Goal: Task Accomplishment & Management: Use online tool/utility

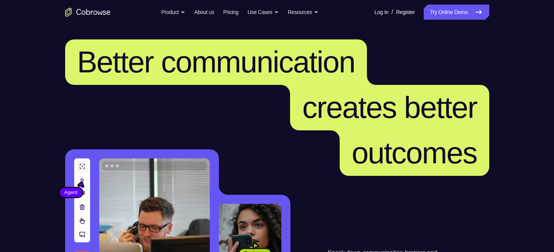
click at [431, 8] on link "Try Online Demo" at bounding box center [456, 12] width 65 height 15
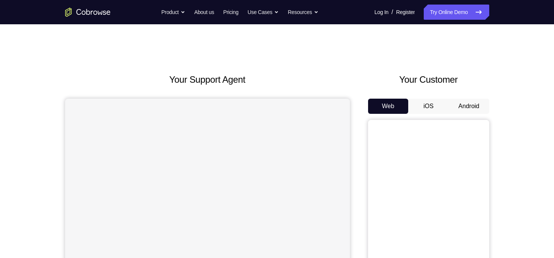
click at [421, 105] on button "iOS" at bounding box center [428, 105] width 41 height 15
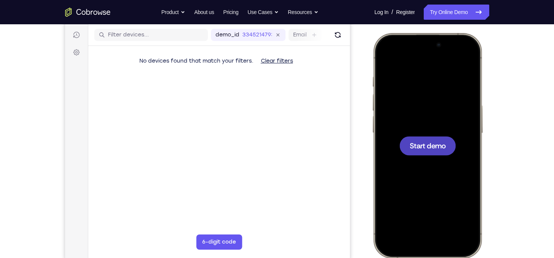
click at [430, 152] on div at bounding box center [427, 145] width 56 height 19
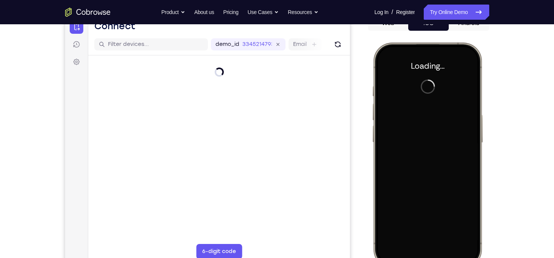
scroll to position [61, 0]
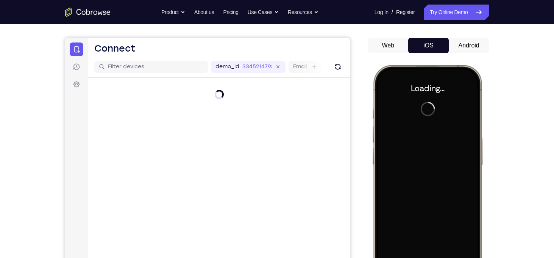
click at [470, 45] on button "Android" at bounding box center [469, 45] width 41 height 15
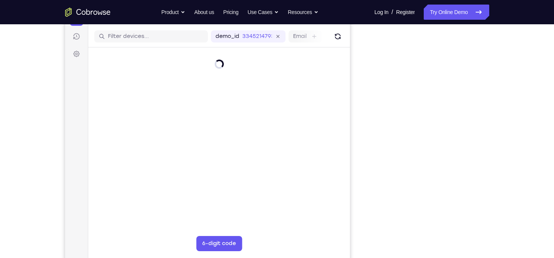
scroll to position [91, 0]
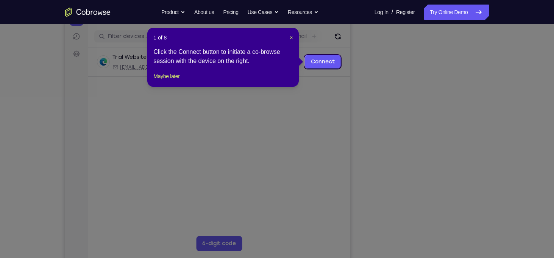
click at [435, 151] on icon at bounding box center [280, 129] width 560 height 258
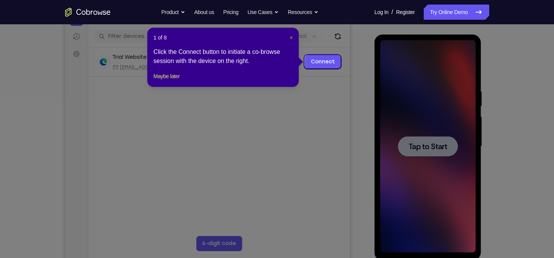
scroll to position [0, 0]
click at [290, 37] on span "×" at bounding box center [291, 37] width 3 height 6
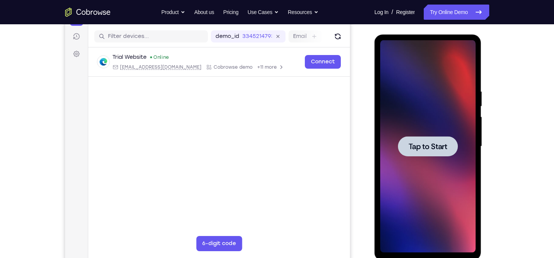
click at [438, 156] on div at bounding box center [427, 146] width 95 height 212
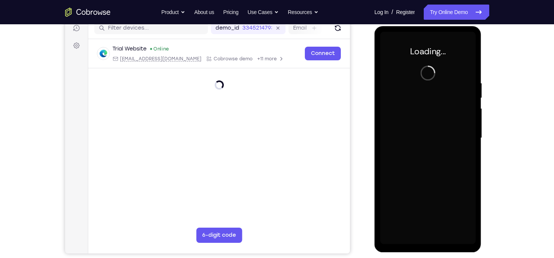
scroll to position [98, 0]
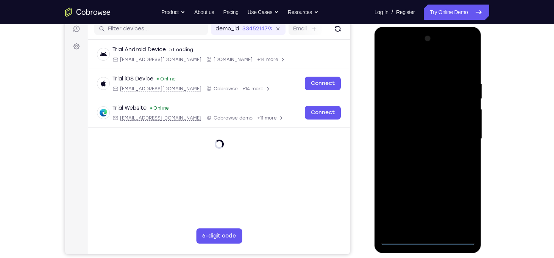
click at [428, 239] on div at bounding box center [427, 139] width 95 height 212
click at [462, 208] on div at bounding box center [427, 139] width 95 height 212
click at [429, 69] on div at bounding box center [427, 139] width 95 height 212
click at [463, 136] on div at bounding box center [427, 139] width 95 height 212
click at [416, 151] on div at bounding box center [427, 139] width 95 height 212
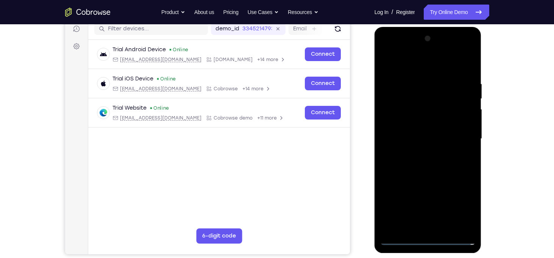
click at [416, 132] on div at bounding box center [427, 139] width 95 height 212
click at [416, 125] on div at bounding box center [427, 139] width 95 height 212
click at [422, 137] on div at bounding box center [427, 139] width 95 height 212
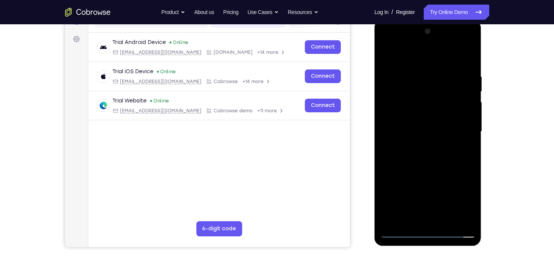
scroll to position [106, 0]
click at [442, 157] on div at bounding box center [427, 131] width 95 height 212
click at [469, 66] on div at bounding box center [427, 131] width 95 height 212
click at [470, 54] on div at bounding box center [427, 131] width 95 height 212
click at [388, 55] on div at bounding box center [427, 131] width 95 height 212
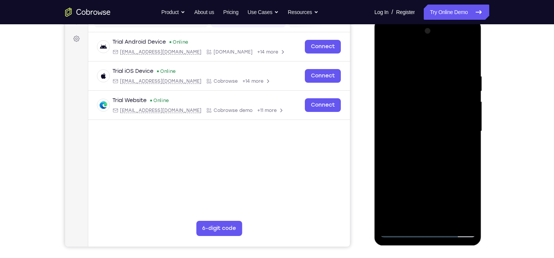
drag, startPoint x: 434, startPoint y: 122, endPoint x: 457, endPoint y: 72, distance: 54.9
click at [457, 72] on div at bounding box center [427, 131] width 95 height 212
drag, startPoint x: 435, startPoint y: 146, endPoint x: 452, endPoint y: 95, distance: 54.4
click at [452, 95] on div at bounding box center [427, 131] width 95 height 212
drag, startPoint x: 419, startPoint y: 177, endPoint x: 441, endPoint y: 112, distance: 68.5
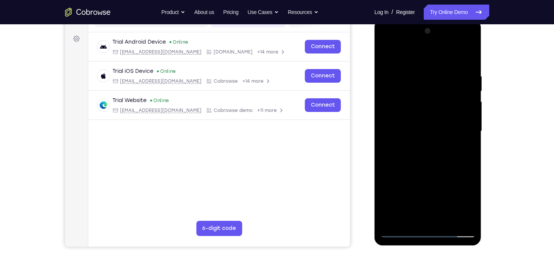
click at [441, 112] on div at bounding box center [427, 131] width 95 height 212
drag, startPoint x: 431, startPoint y: 198, endPoint x: 463, endPoint y: 108, distance: 96.2
click at [463, 108] on div at bounding box center [427, 131] width 95 height 212
drag, startPoint x: 425, startPoint y: 181, endPoint x: 439, endPoint y: 119, distance: 63.9
click at [439, 119] on div at bounding box center [427, 131] width 95 height 212
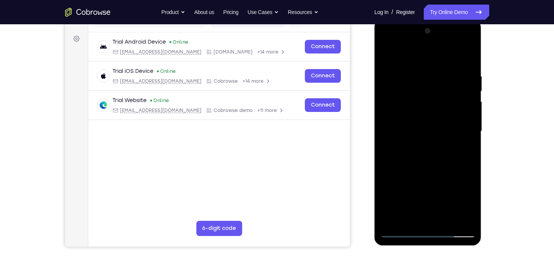
click at [467, 56] on div at bounding box center [427, 131] width 95 height 212
click at [422, 75] on div at bounding box center [427, 131] width 95 height 212
drag, startPoint x: 424, startPoint y: 75, endPoint x: 432, endPoint y: 123, distance: 48.4
click at [432, 123] on div at bounding box center [427, 131] width 95 height 212
click at [388, 56] on div at bounding box center [427, 131] width 95 height 212
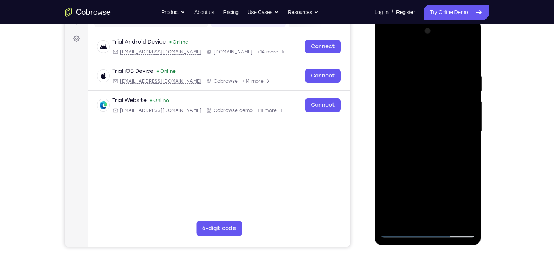
click at [392, 221] on div at bounding box center [427, 131] width 95 height 212
drag, startPoint x: 446, startPoint y: 164, endPoint x: 452, endPoint y: 118, distance: 46.7
drag, startPoint x: 452, startPoint y: 118, endPoint x: 459, endPoint y: 166, distance: 48.2
click at [459, 166] on div at bounding box center [427, 131] width 95 height 212
click at [470, 104] on div at bounding box center [427, 131] width 95 height 212
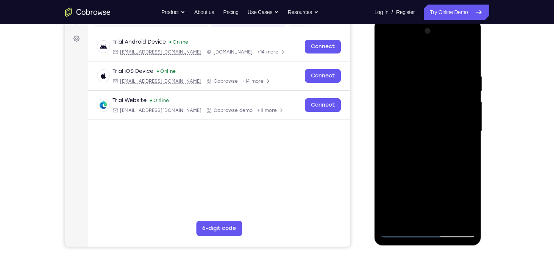
click at [471, 121] on div at bounding box center [427, 131] width 95 height 212
click at [471, 122] on div at bounding box center [427, 131] width 95 height 212
drag, startPoint x: 445, startPoint y: 162, endPoint x: 450, endPoint y: 125, distance: 37.4
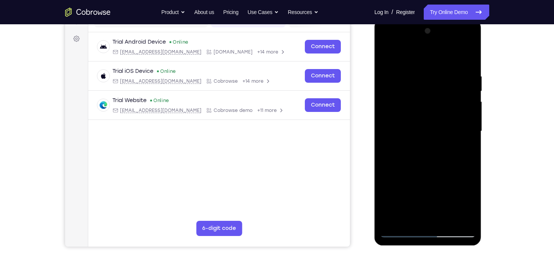
click at [450, 125] on div at bounding box center [427, 131] width 95 height 212
click at [403, 153] on div at bounding box center [427, 131] width 95 height 212
drag, startPoint x: 441, startPoint y: 170, endPoint x: 444, endPoint y: 99, distance: 71.3
click at [444, 99] on div at bounding box center [427, 131] width 95 height 212
click at [470, 113] on div at bounding box center [427, 131] width 95 height 212
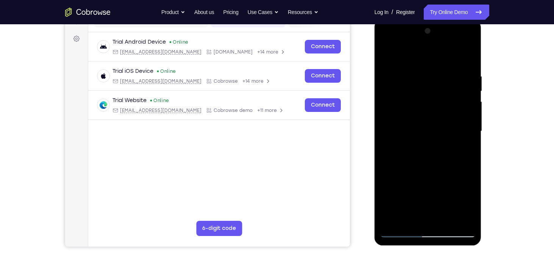
click at [470, 113] on div at bounding box center [427, 131] width 95 height 212
click at [469, 115] on div at bounding box center [427, 131] width 95 height 212
click at [468, 114] on div at bounding box center [427, 131] width 95 height 212
click at [470, 143] on div at bounding box center [427, 131] width 95 height 212
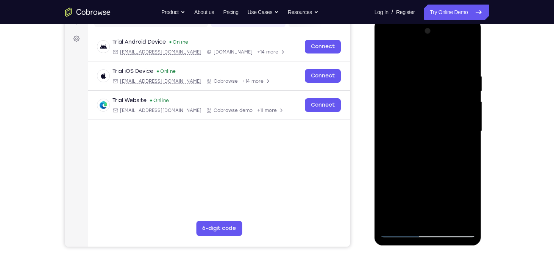
click at [470, 143] on div at bounding box center [427, 131] width 95 height 212
click at [468, 140] on div at bounding box center [427, 131] width 95 height 212
click at [465, 171] on div at bounding box center [427, 131] width 95 height 212
click at [447, 218] on div at bounding box center [427, 131] width 95 height 212
click at [425, 170] on div at bounding box center [427, 131] width 95 height 212
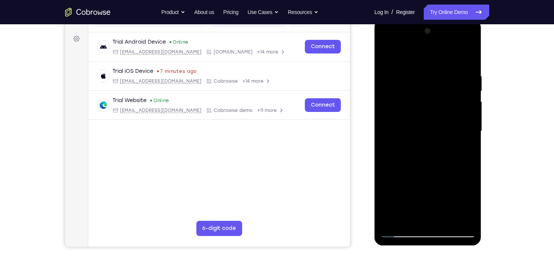
click at [398, 233] on div at bounding box center [427, 131] width 95 height 212
drag, startPoint x: 445, startPoint y: 175, endPoint x: 453, endPoint y: 103, distance: 72.8
drag, startPoint x: 401, startPoint y: 144, endPoint x: 406, endPoint y: 114, distance: 30.5
click at [406, 114] on div at bounding box center [427, 131] width 95 height 212
click at [463, 220] on div at bounding box center [427, 131] width 95 height 212
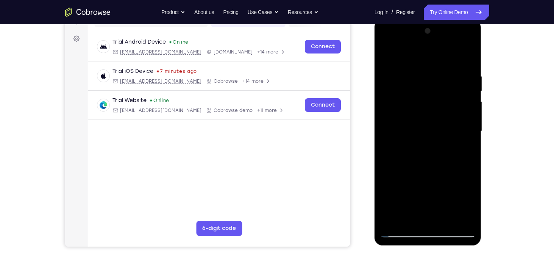
click at [395, 185] on div at bounding box center [427, 131] width 95 height 212
click at [388, 55] on div at bounding box center [427, 131] width 95 height 212
click at [426, 141] on div at bounding box center [427, 131] width 95 height 212
click at [388, 56] on div at bounding box center [427, 131] width 95 height 212
drag, startPoint x: 436, startPoint y: 152, endPoint x: 442, endPoint y: 106, distance: 46.3
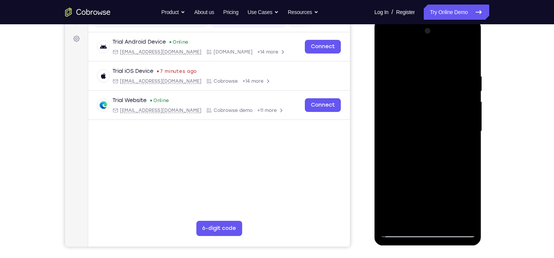
click at [442, 106] on div at bounding box center [427, 131] width 95 height 212
drag, startPoint x: 442, startPoint y: 152, endPoint x: 446, endPoint y: 129, distance: 23.5
click at [446, 129] on div at bounding box center [427, 131] width 95 height 212
click at [428, 156] on div at bounding box center [427, 131] width 95 height 212
drag, startPoint x: 443, startPoint y: 101, endPoint x: 449, endPoint y: 149, distance: 48.9
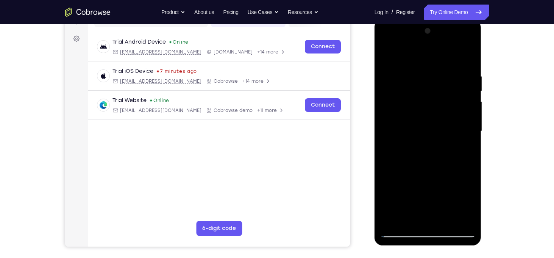
click at [449, 149] on div at bounding box center [427, 131] width 95 height 212
click at [467, 136] on div at bounding box center [427, 131] width 95 height 212
click at [470, 132] on div at bounding box center [427, 131] width 95 height 212
click at [471, 63] on div at bounding box center [427, 131] width 95 height 212
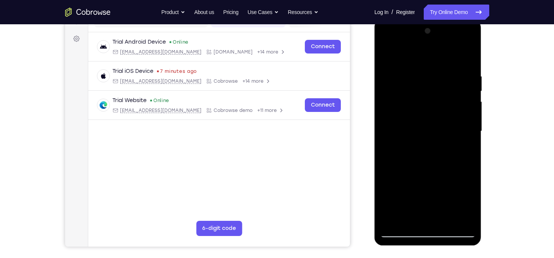
click at [438, 148] on div at bounding box center [427, 131] width 95 height 212
click at [468, 131] on div at bounding box center [427, 131] width 95 height 212
